Goal: Task Accomplishment & Management: Manage account settings

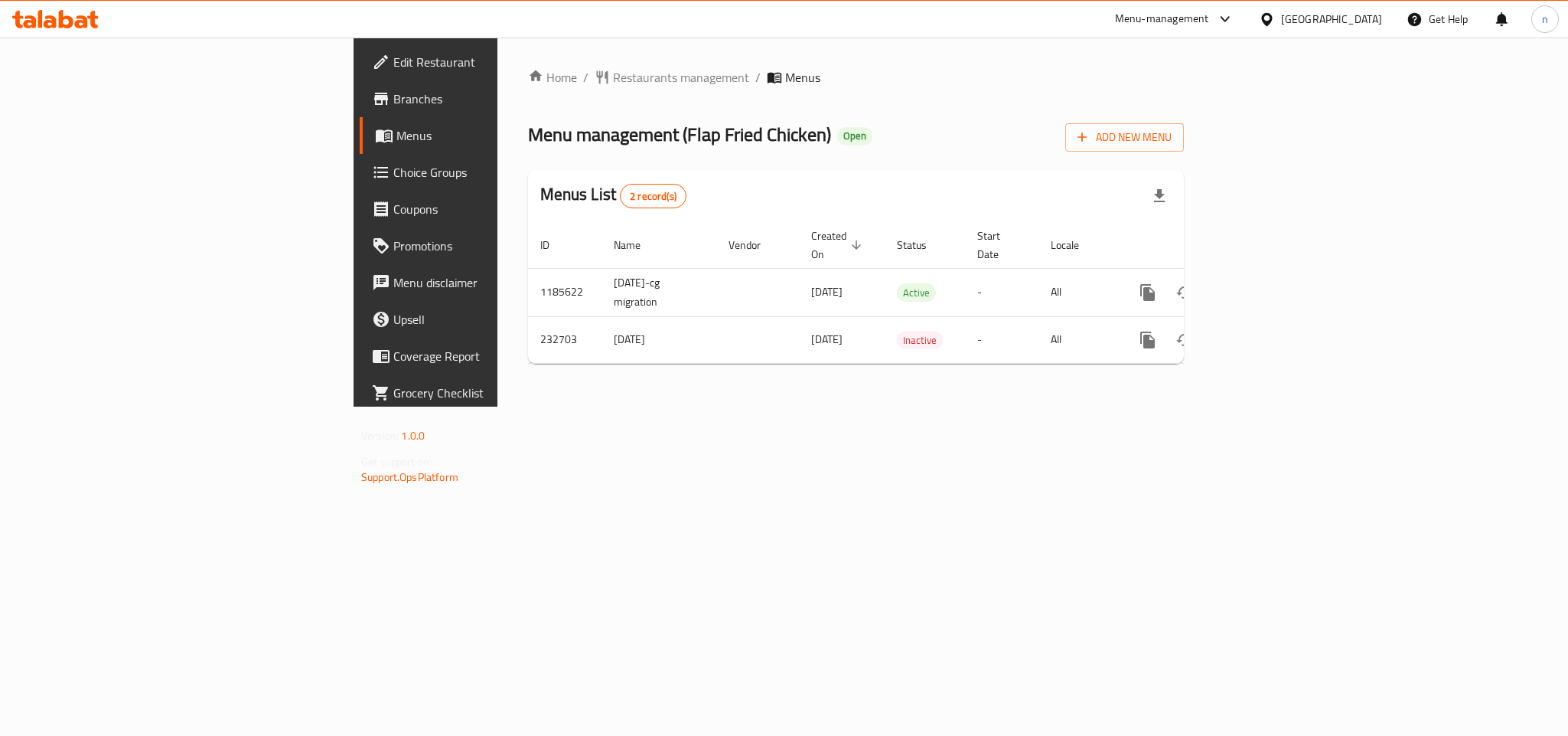
click at [394, 168] on span "Choice Groups" at bounding box center [498, 172] width 209 height 18
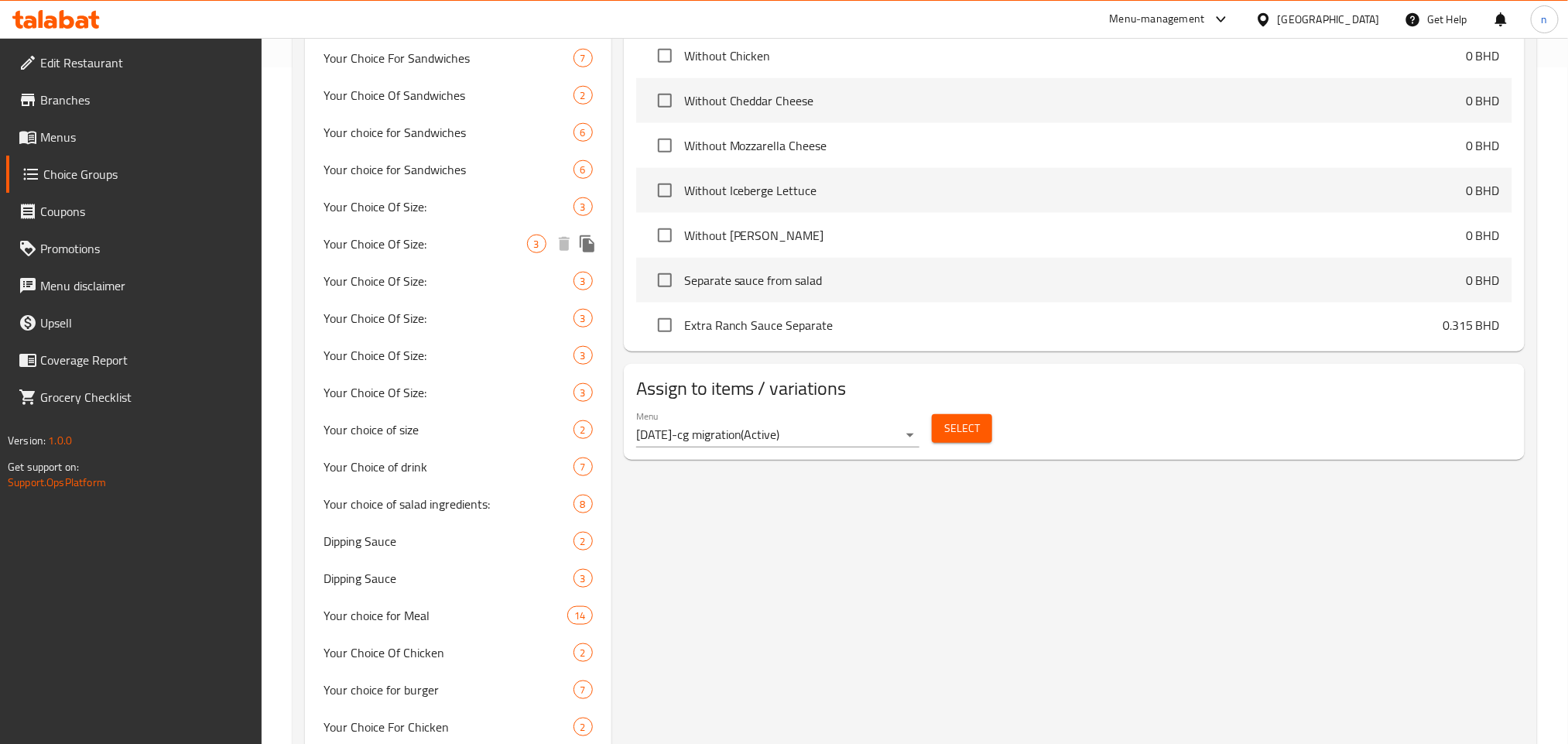
scroll to position [696, 0]
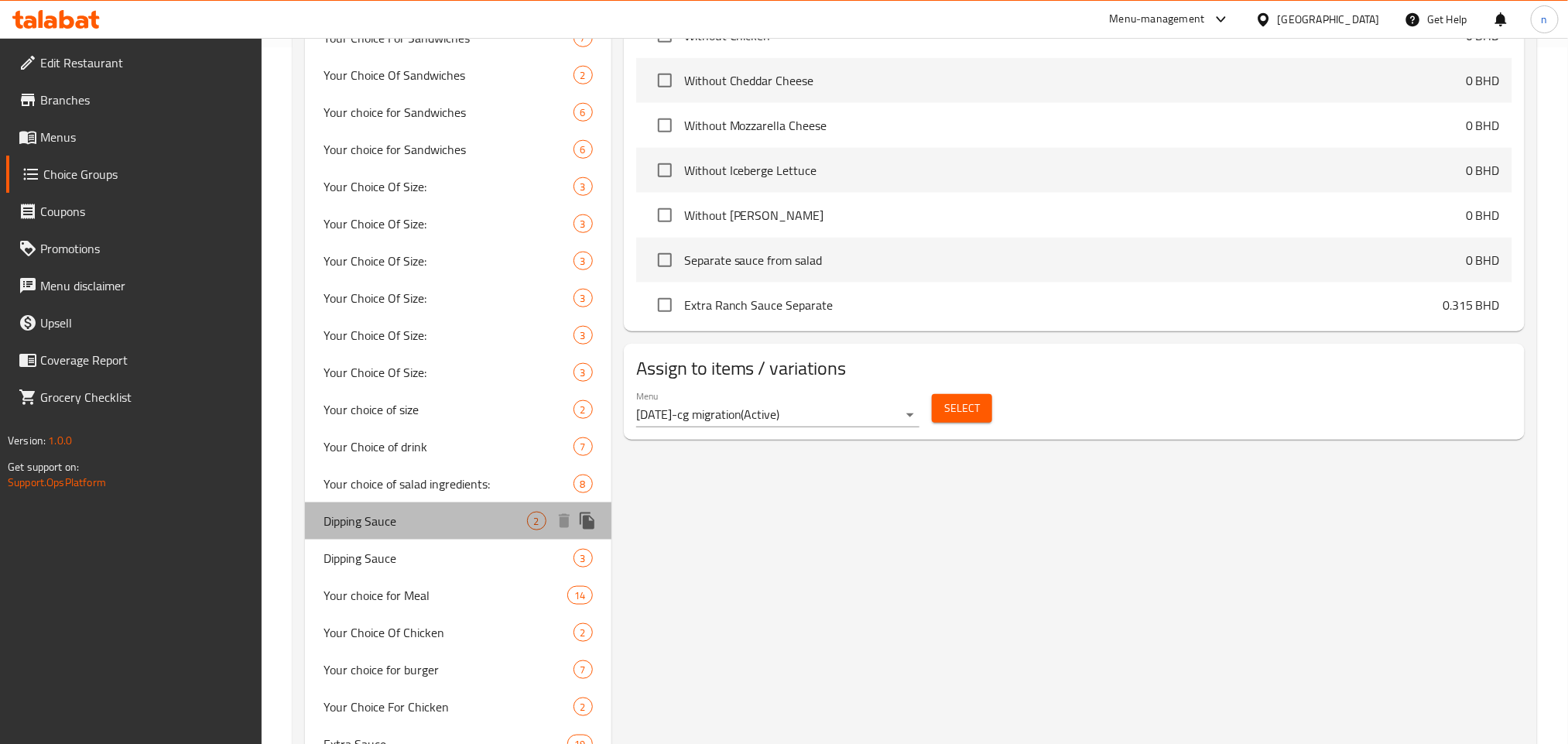
click at [394, 512] on span "Dipping Sauce" at bounding box center [425, 521] width 203 height 19
type input "Dipping Sauce"
type input "صلصة التغميس"
type input "2"
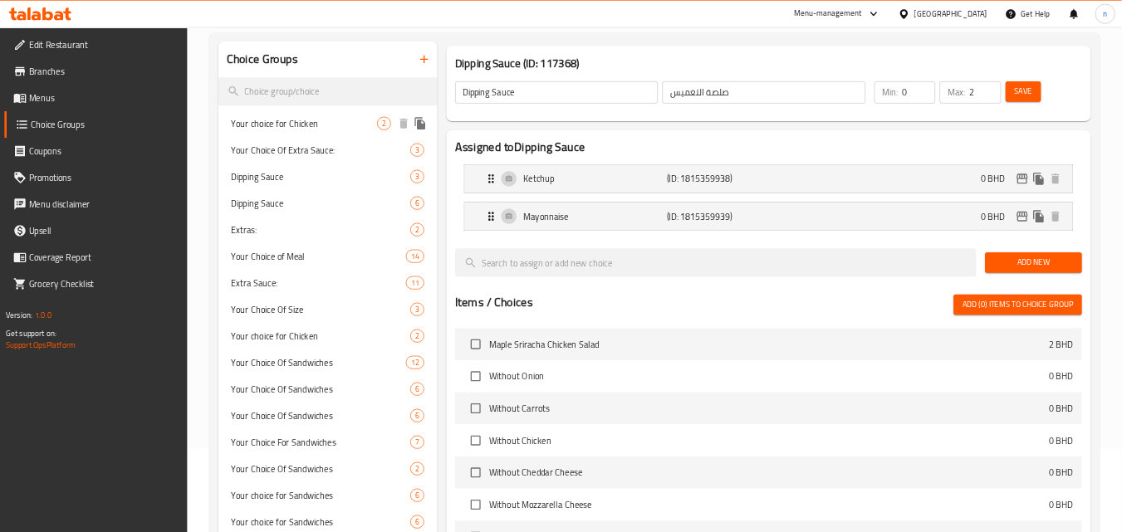
scroll to position [3, 0]
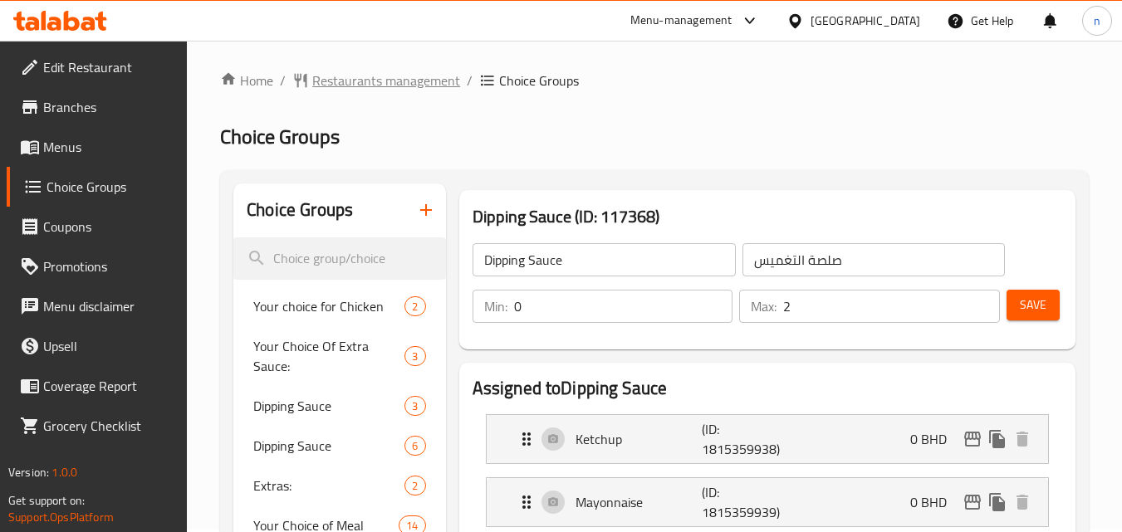
click at [320, 81] on span "Restaurants management" at bounding box center [386, 81] width 148 height 20
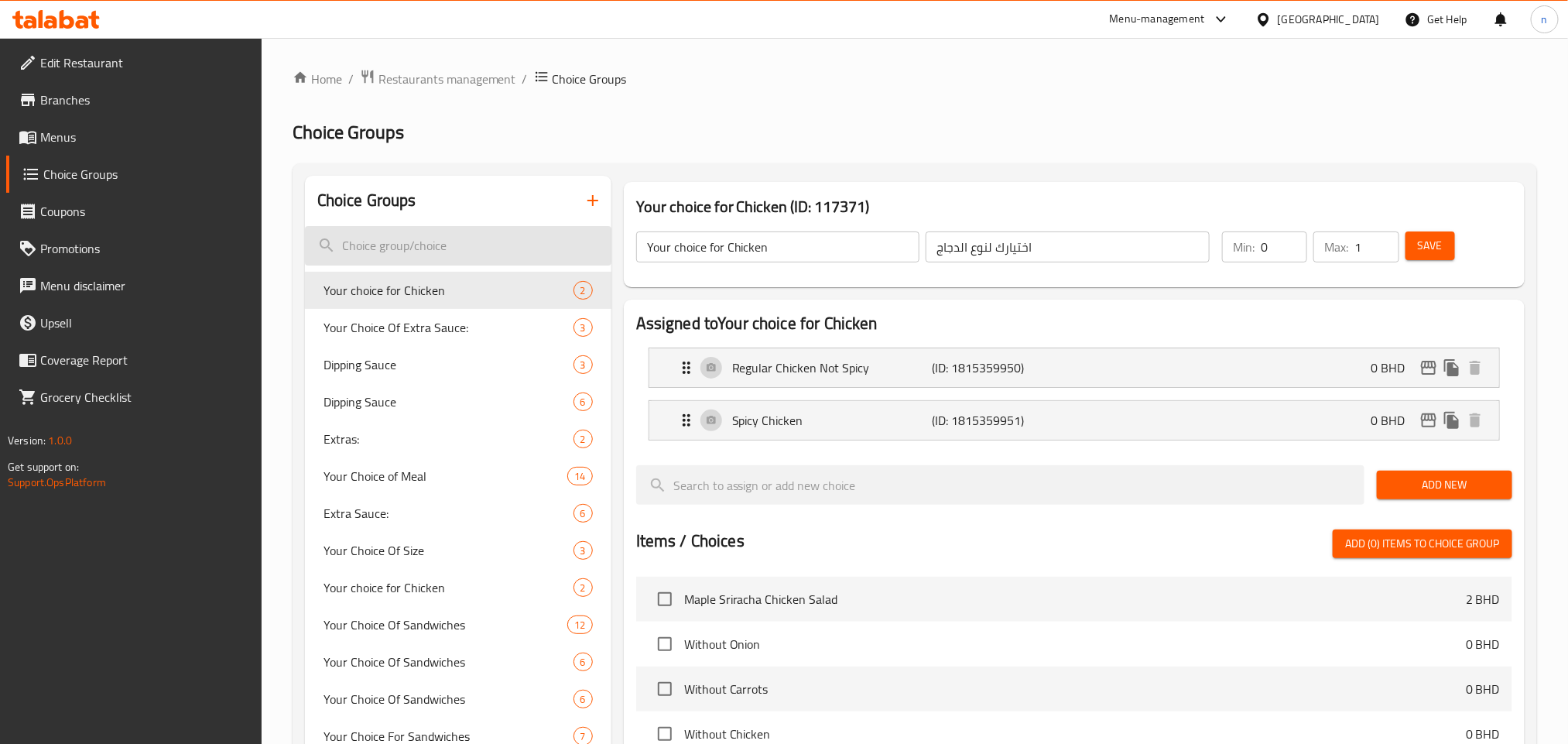
click at [469, 248] on input "search" at bounding box center [458, 245] width 307 height 39
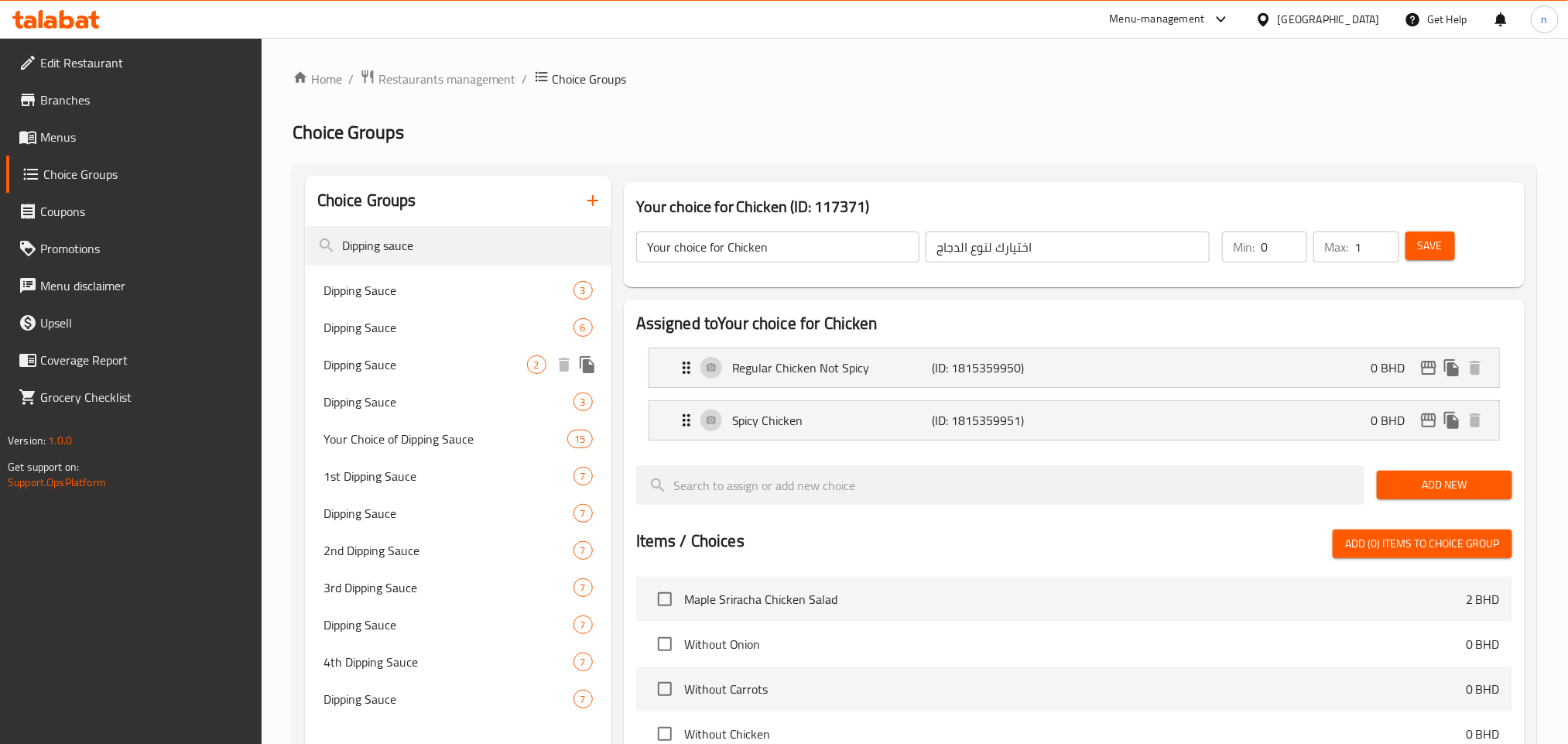
type input "Dipping sauce"
click at [448, 361] on span "Dipping Sauce" at bounding box center [425, 365] width 203 height 19
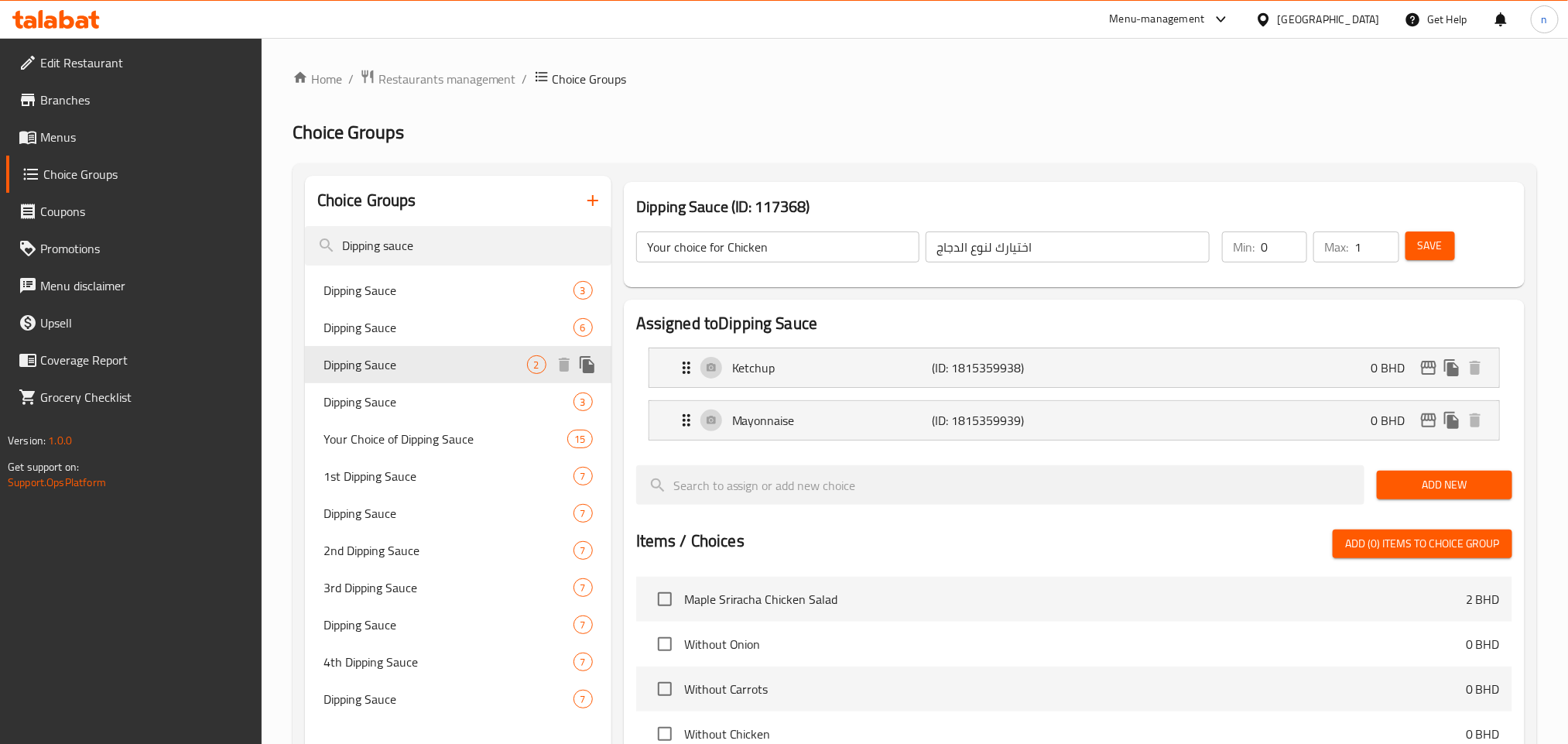
type input "Dipping Sauce"
type input "صلصة التغميس"
type input "2"
click at [481, 81] on span "Restaurants management" at bounding box center [447, 79] width 138 height 19
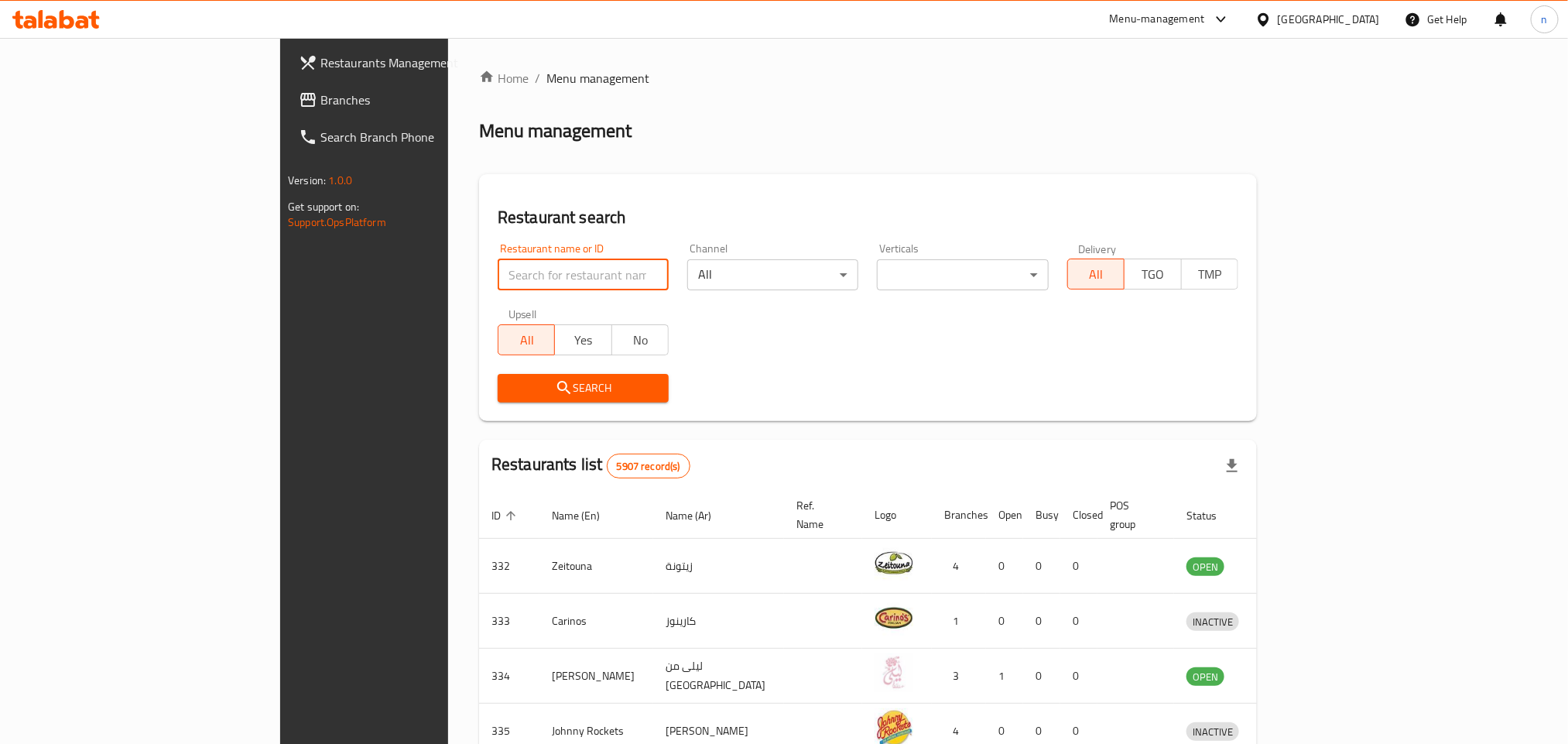
click at [498, 274] on input "search" at bounding box center [583, 274] width 171 height 31
paste input "626268"
type input "626268"
click button "Search" at bounding box center [583, 388] width 171 height 29
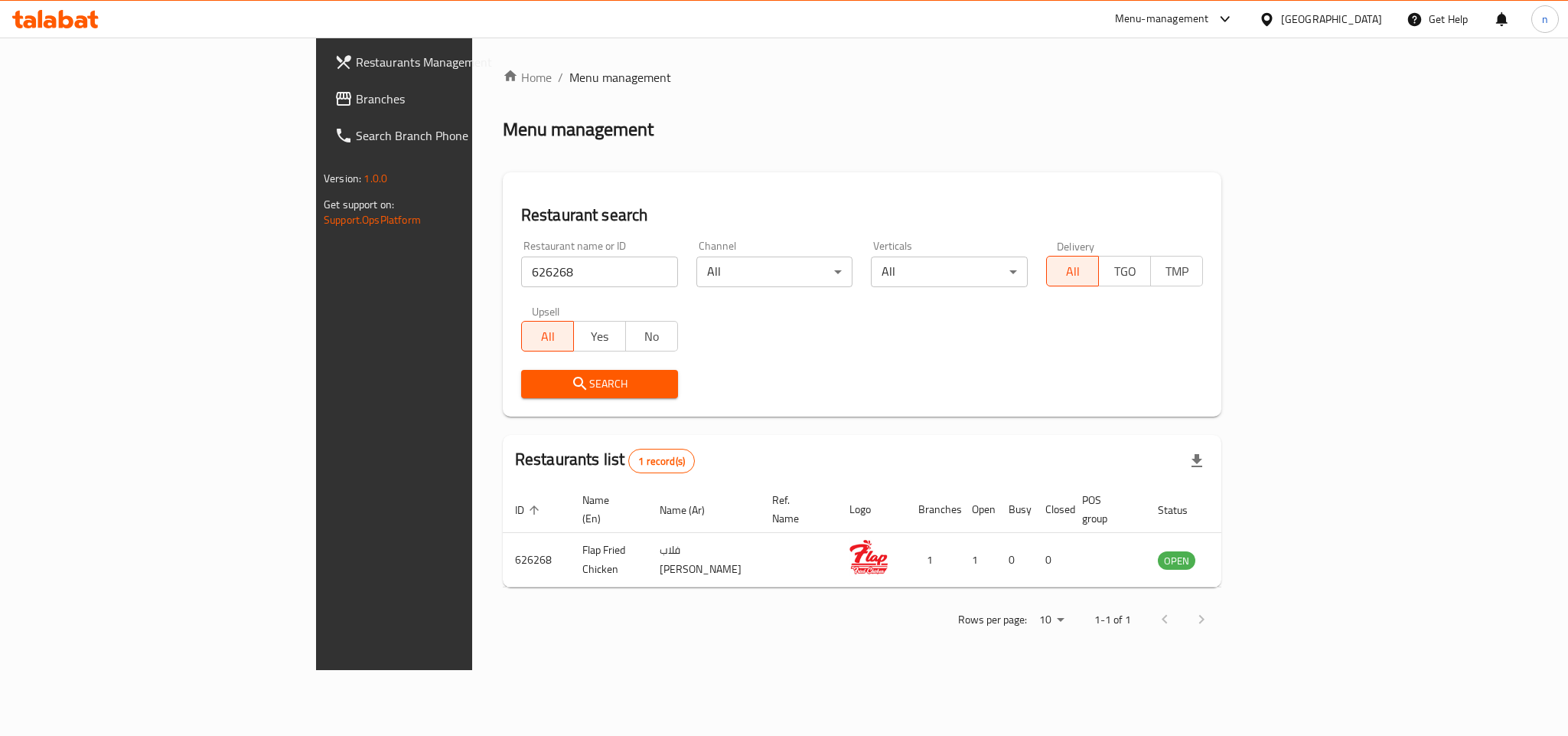
click at [1033, 21] on div "[GEOGRAPHIC_DATA]" at bounding box center [1332, 19] width 101 height 17
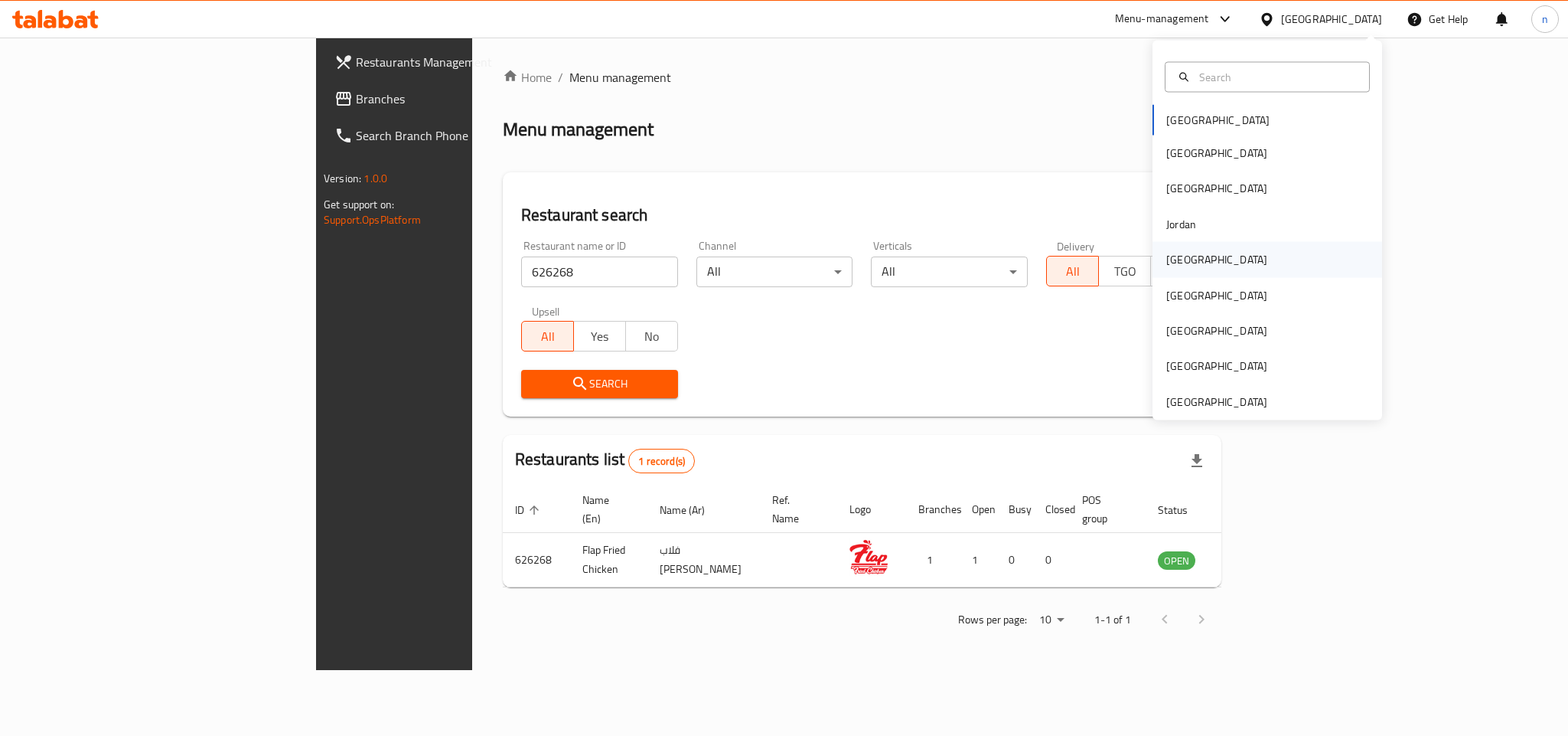
click at [1033, 268] on div "[GEOGRAPHIC_DATA]" at bounding box center [1267, 259] width 230 height 35
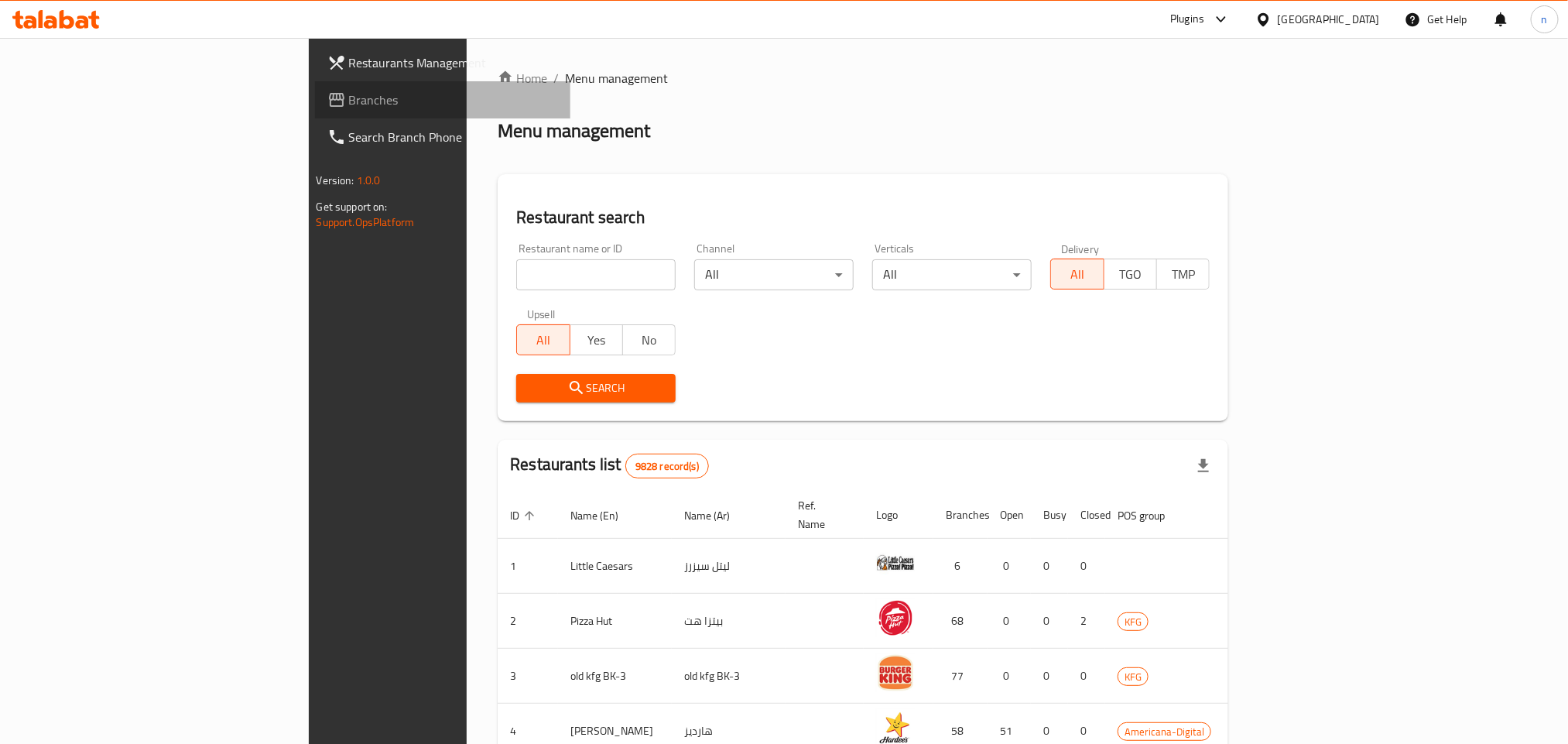
click at [349, 104] on span "Branches" at bounding box center [453, 100] width 209 height 19
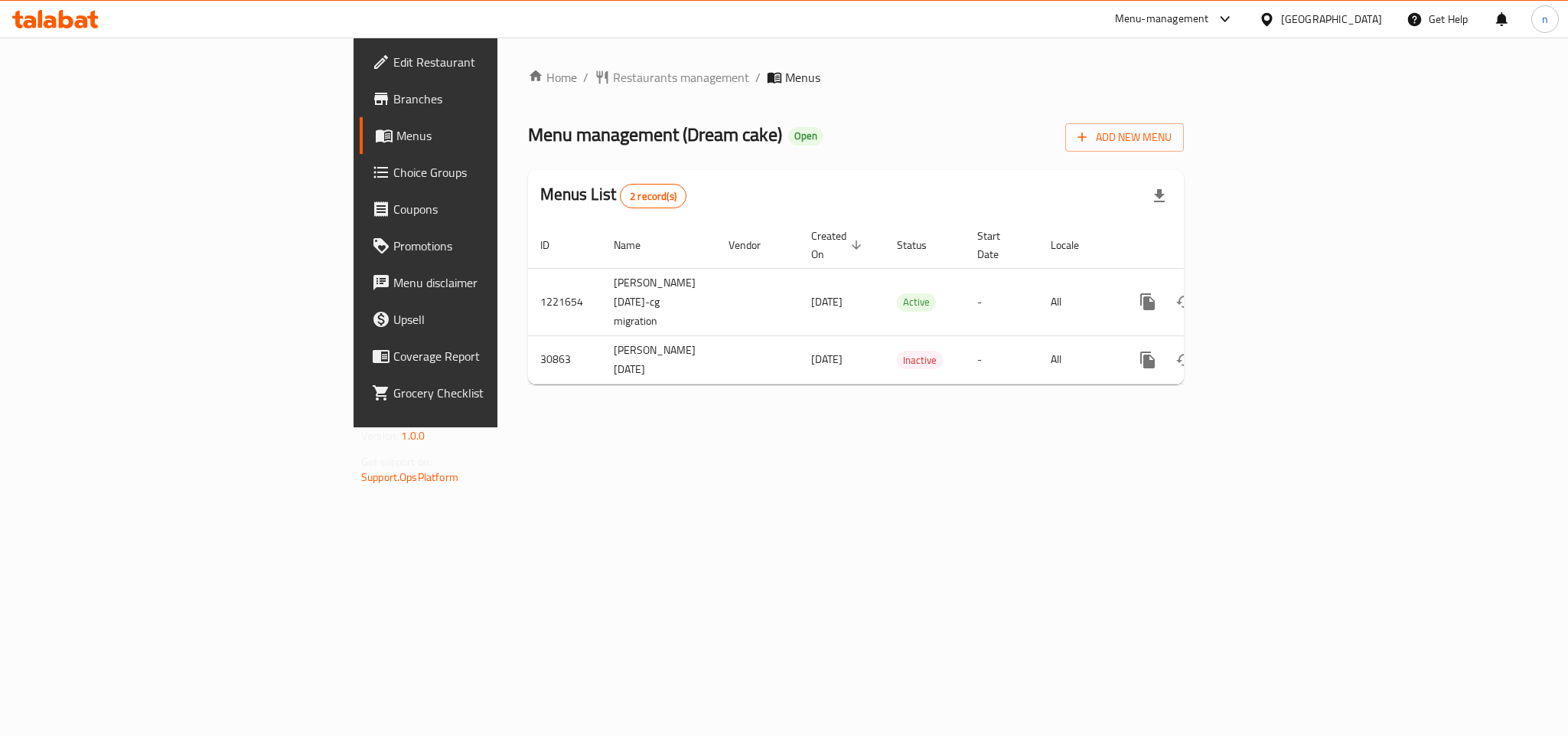
click at [394, 180] on span "Choice Groups" at bounding box center [498, 172] width 209 height 18
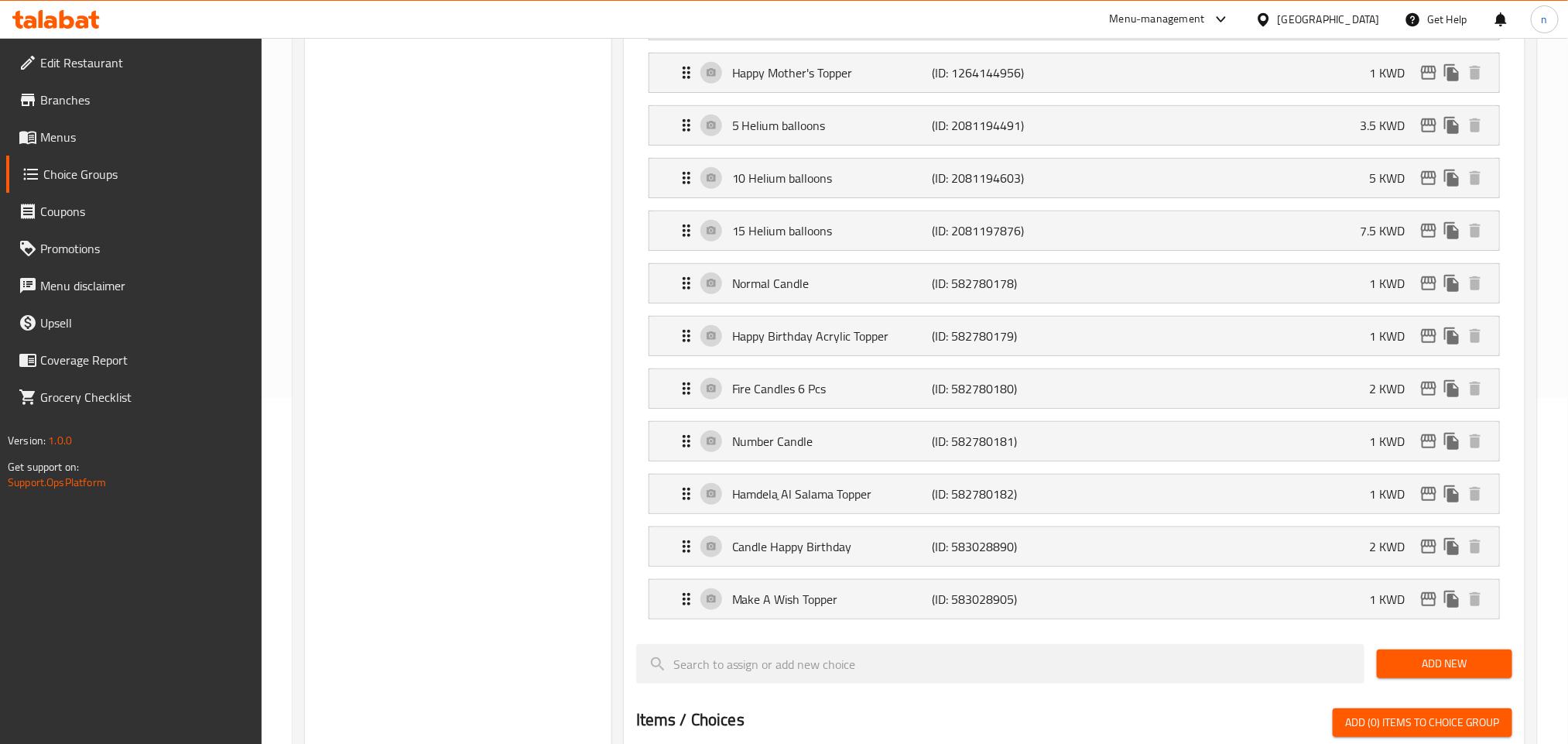
scroll to position [349, 0]
click at [58, 15] on icon at bounding box center [56, 20] width 88 height 19
